Goal: Entertainment & Leisure: Browse casually

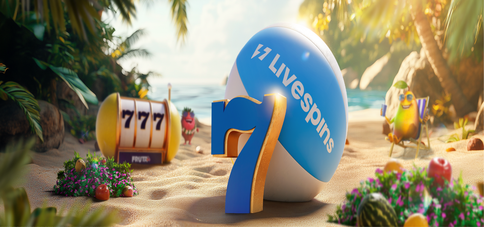
click at [59, 32] on button "Kirjaudu" at bounding box center [52, 28] width 25 height 8
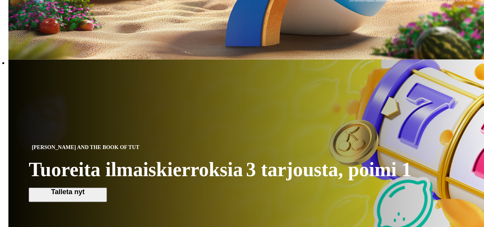
scroll to position [341, 0]
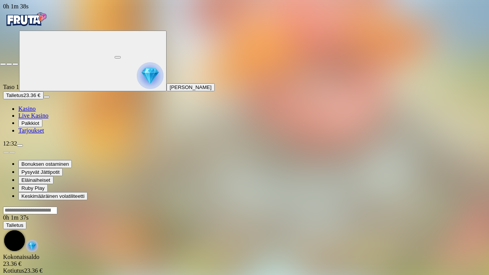
click at [12, 63] on button "button" at bounding box center [15, 64] width 6 height 2
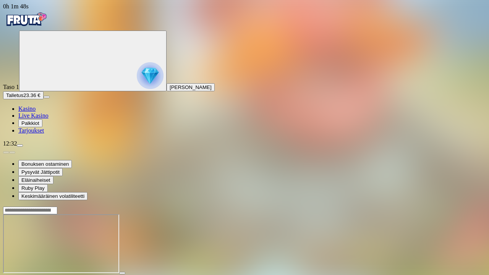
click at [15, 226] on button "button" at bounding box center [18, 280] width 6 height 2
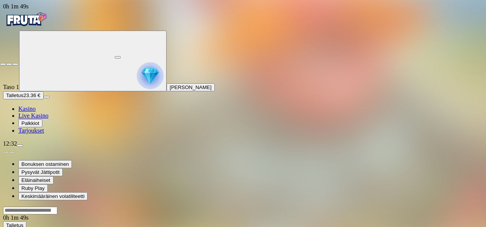
click at [12, 63] on button "button" at bounding box center [15, 64] width 6 height 2
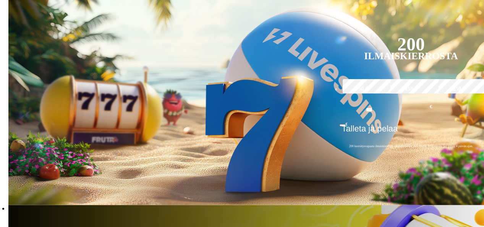
scroll to position [168, 0]
